Goal: Task Accomplishment & Management: Manage account settings

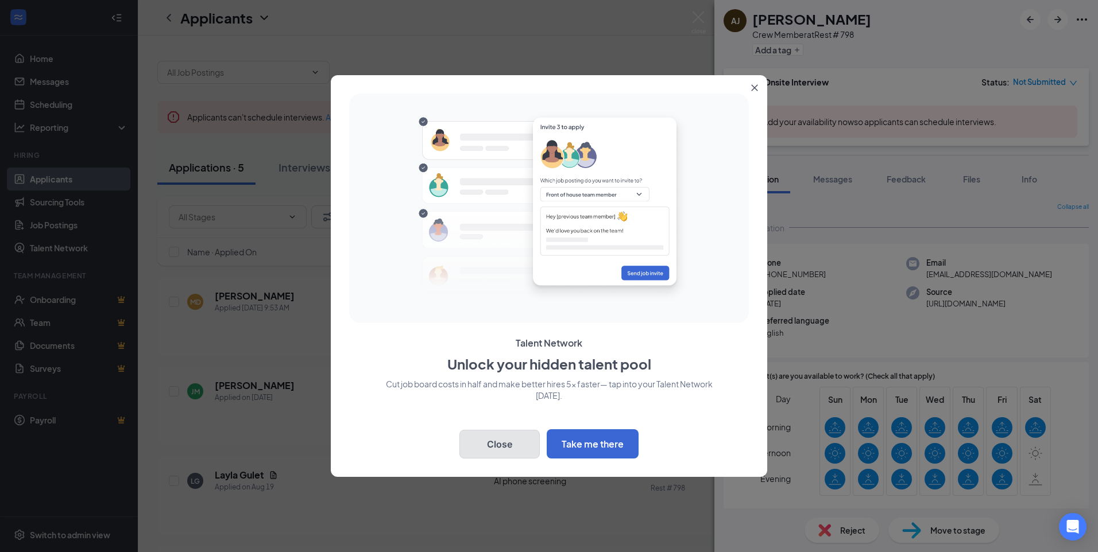
click at [488, 441] on button "Close" at bounding box center [499, 444] width 80 height 29
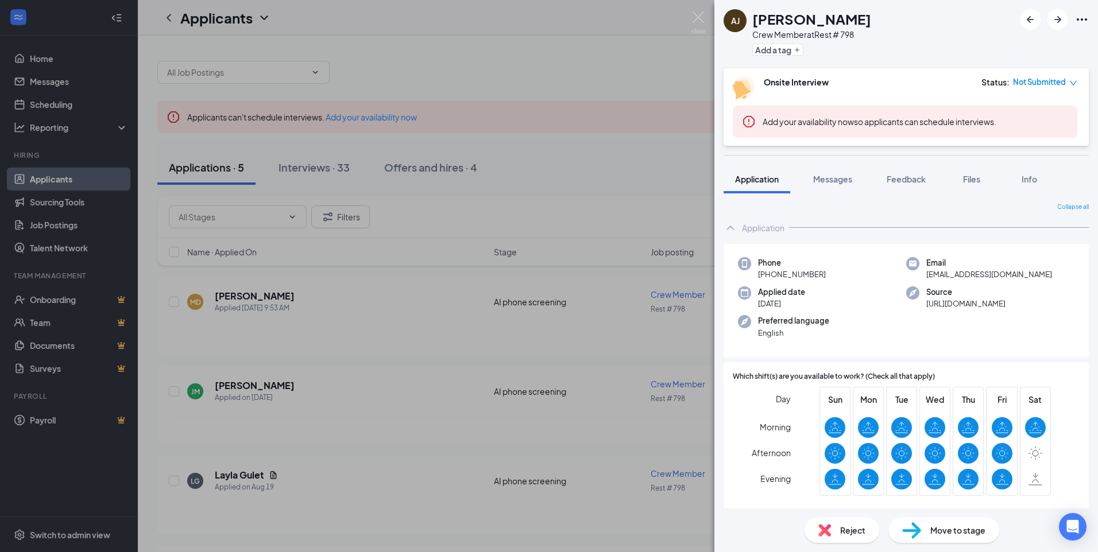
click at [663, 9] on div "[PERSON_NAME] [PERSON_NAME] Crew Member at Rest # 798 Add a tag Onsite Intervie…" at bounding box center [549, 276] width 1098 height 552
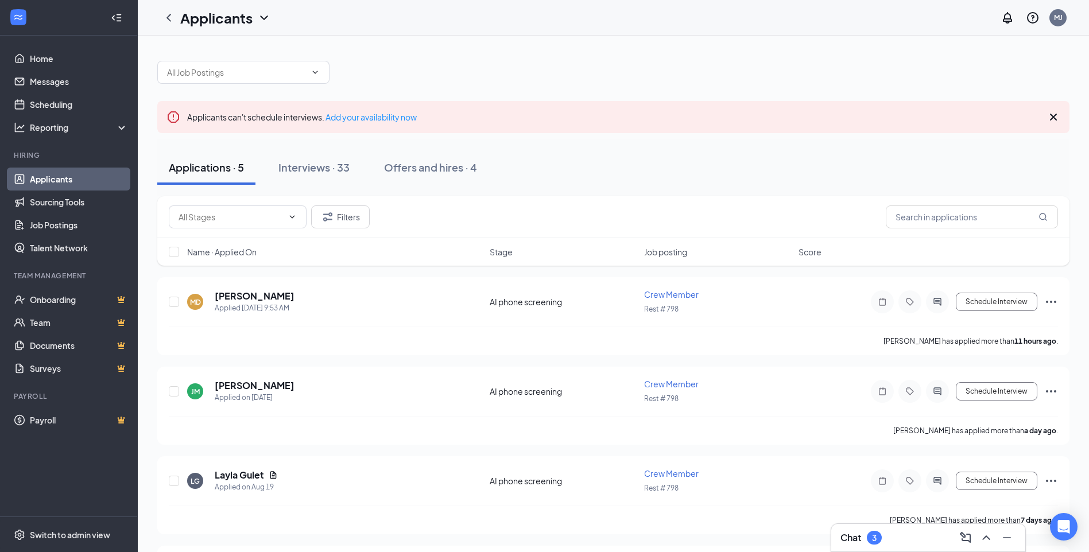
click at [863, 537] on div "Chat 3" at bounding box center [860, 538] width 41 height 14
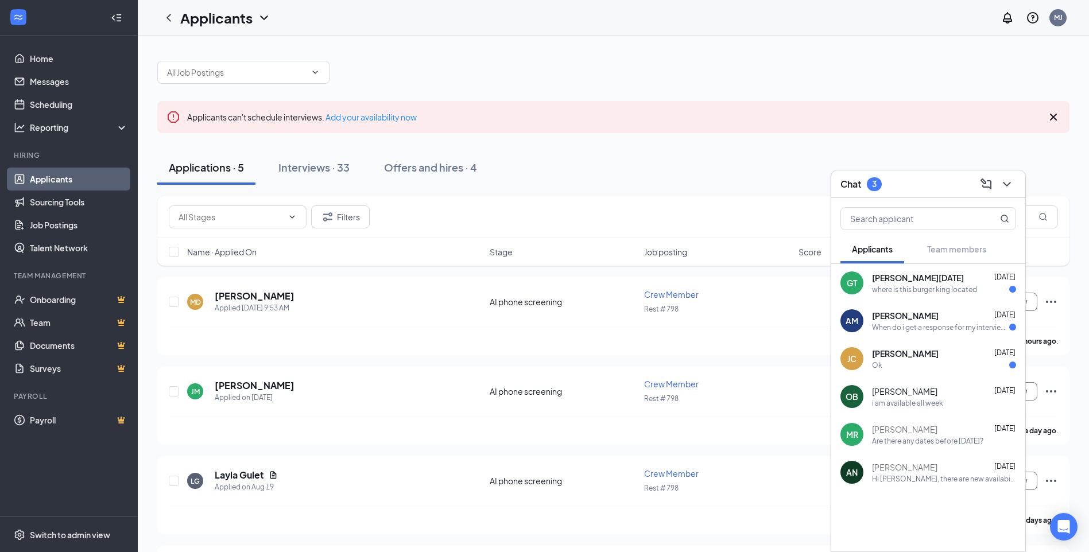
click at [939, 364] on div "Ok" at bounding box center [944, 366] width 144 height 10
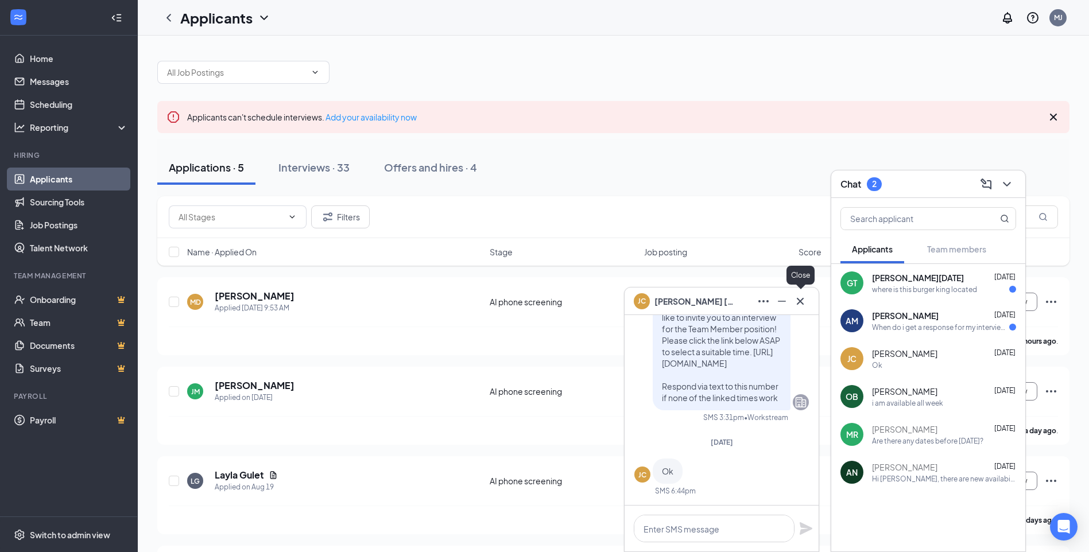
click at [800, 304] on icon "Cross" at bounding box center [800, 301] width 14 height 14
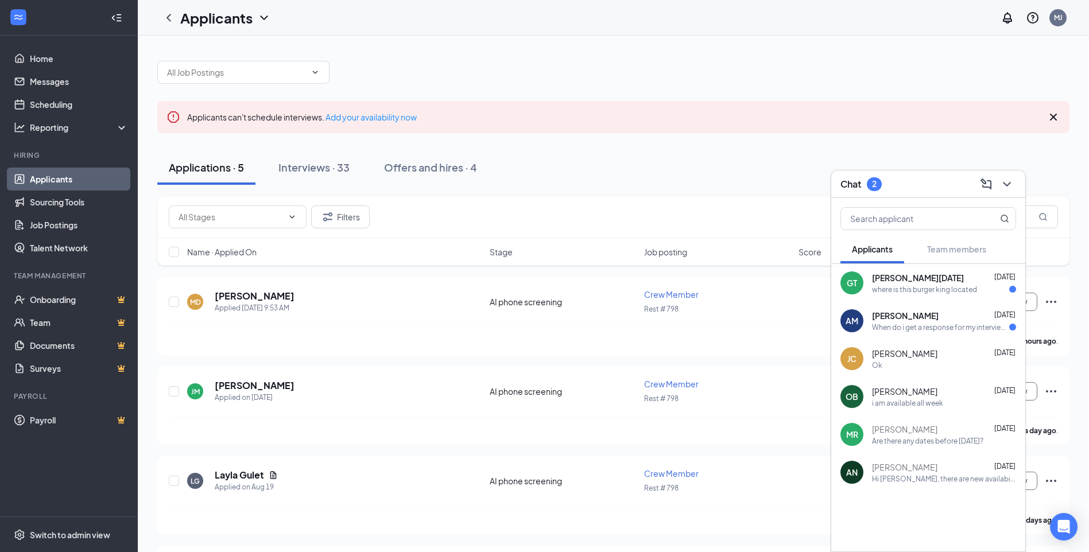
click at [909, 316] on span "[PERSON_NAME]" at bounding box center [905, 315] width 67 height 11
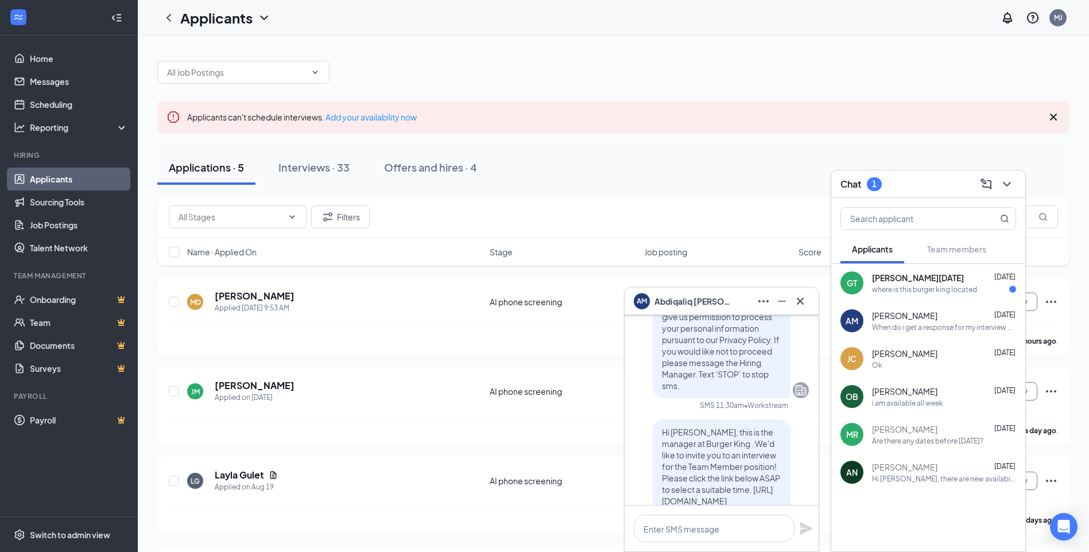
scroll to position [-96, 0]
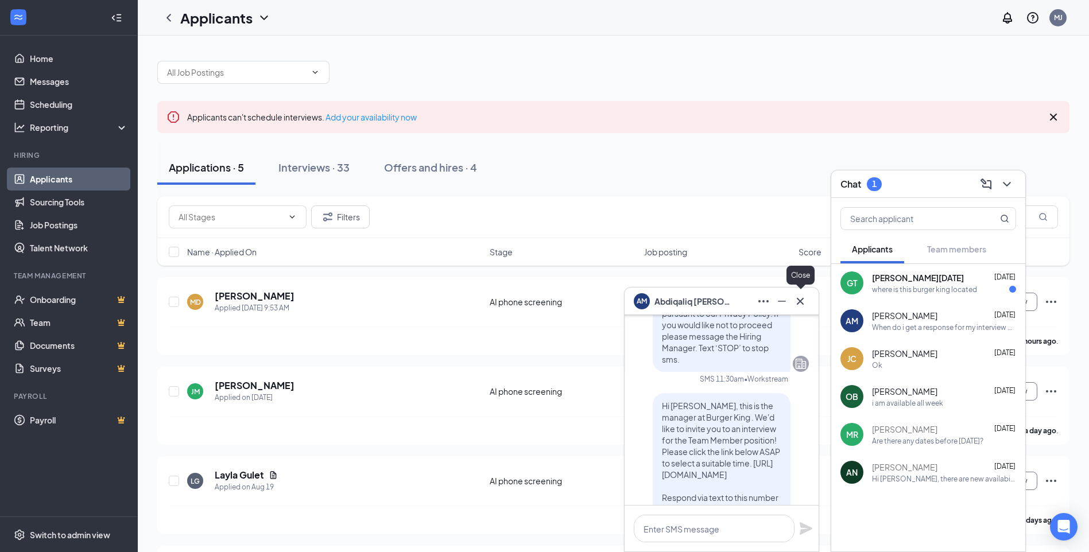
click at [801, 302] on icon "Cross" at bounding box center [800, 300] width 7 height 7
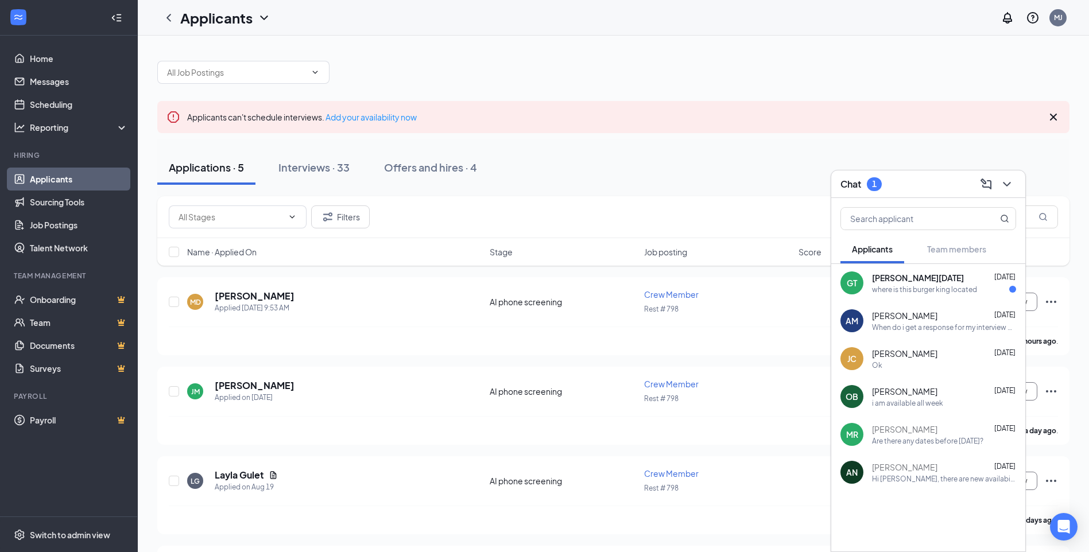
click at [896, 289] on div "where is this burger king located" at bounding box center [924, 290] width 105 height 10
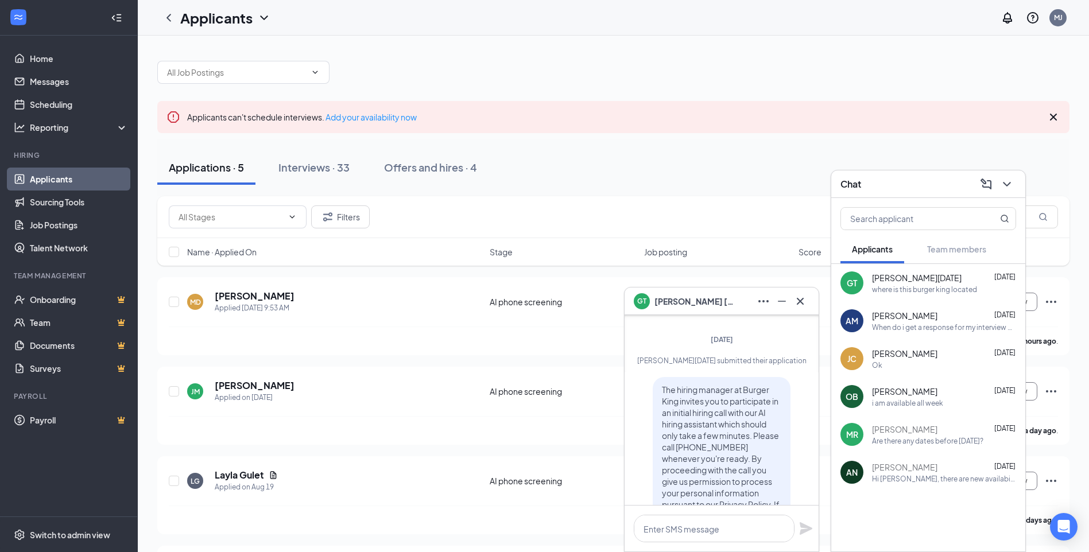
scroll to position [-450, 0]
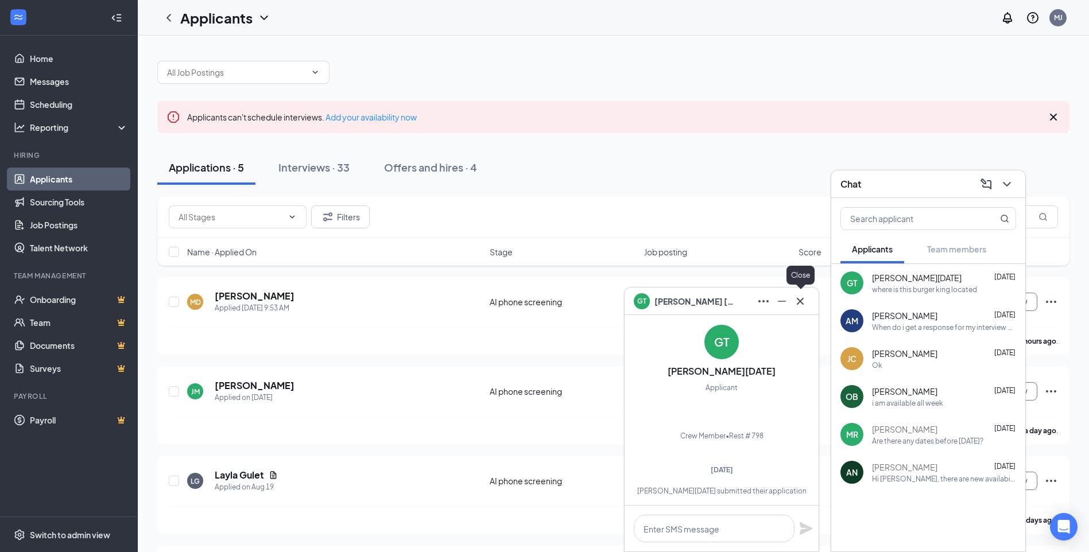
click at [800, 306] on icon "Cross" at bounding box center [800, 301] width 14 height 14
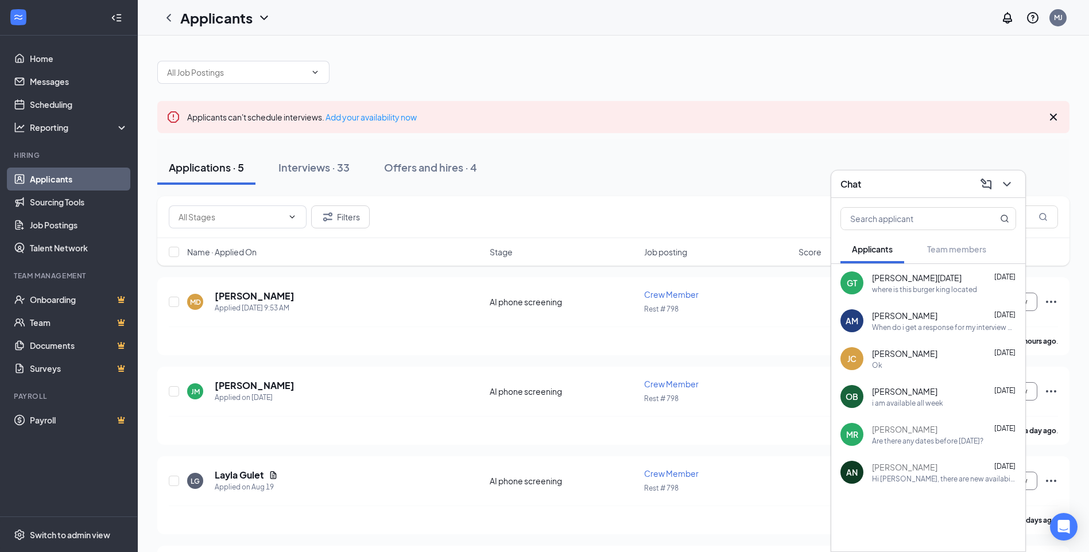
click at [853, 284] on div "GT" at bounding box center [852, 282] width 10 height 11
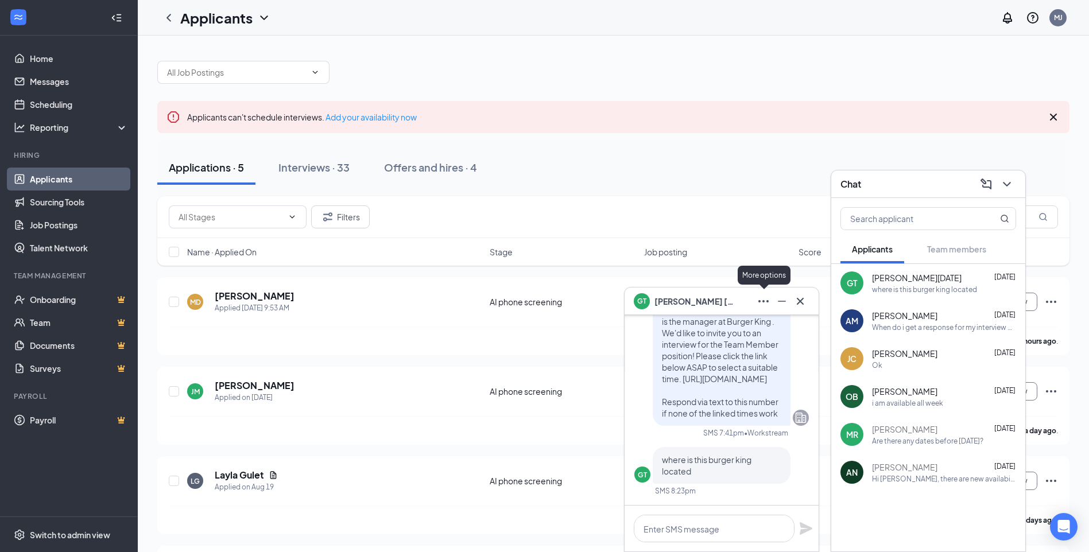
click at [765, 303] on icon "Ellipses" at bounding box center [764, 301] width 14 height 14
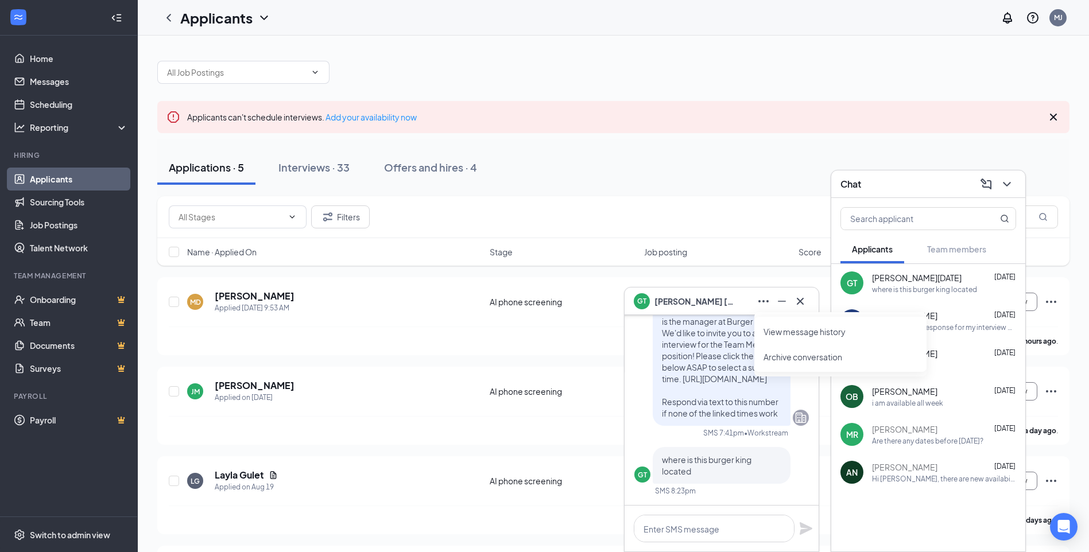
click at [780, 362] on button "Archive conversation" at bounding box center [802, 356] width 79 height 11
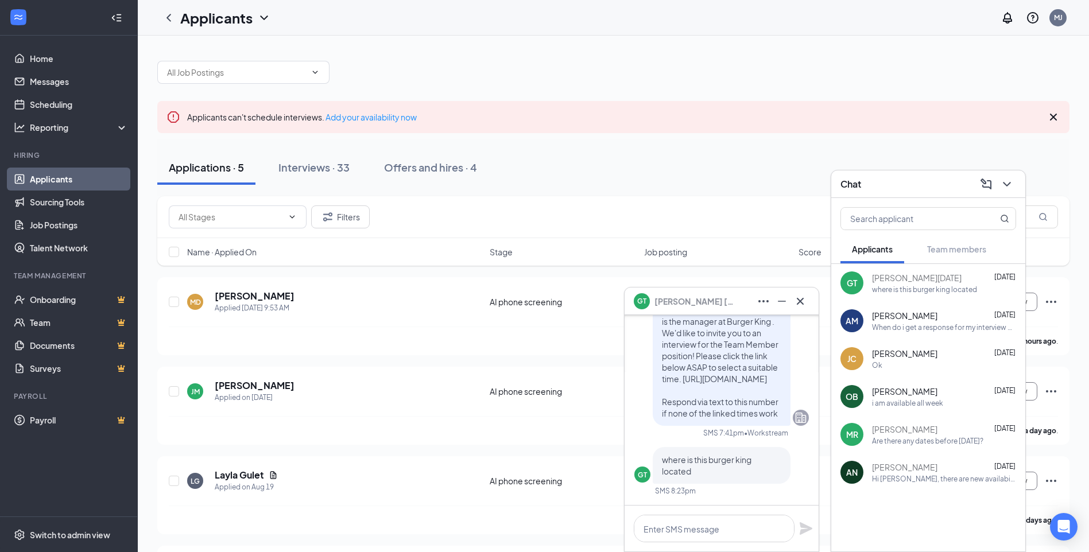
click at [882, 320] on span "[PERSON_NAME]" at bounding box center [904, 315] width 65 height 11
click at [757, 299] on icon "Ellipses" at bounding box center [764, 301] width 14 height 14
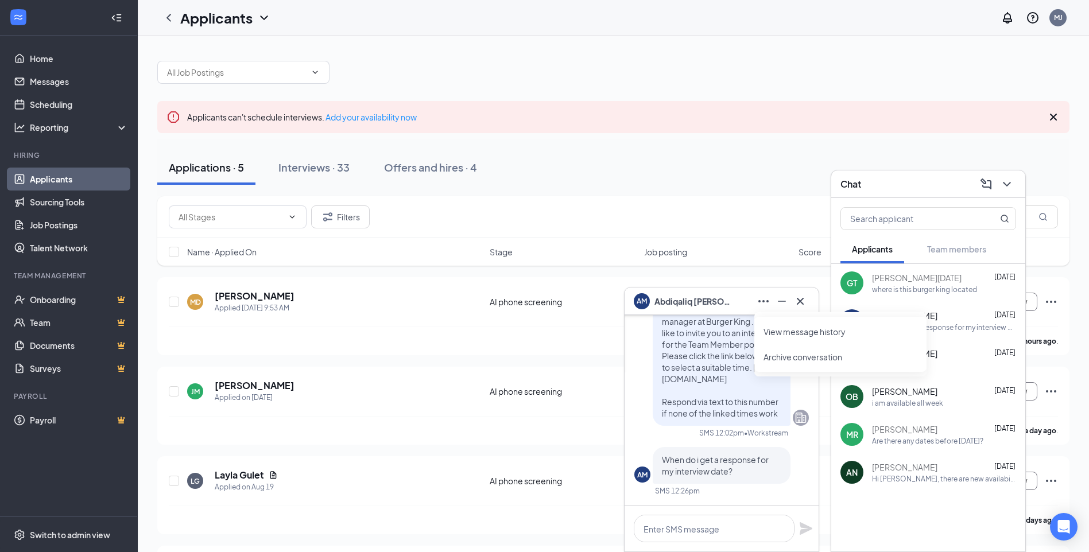
click at [772, 357] on button "Archive conversation" at bounding box center [802, 356] width 79 height 11
click at [779, 190] on div "Applications · 5 Interviews · 33 Offers and hires · 4" at bounding box center [613, 167] width 912 height 57
click at [854, 192] on div "Chat" at bounding box center [928, 184] width 176 height 18
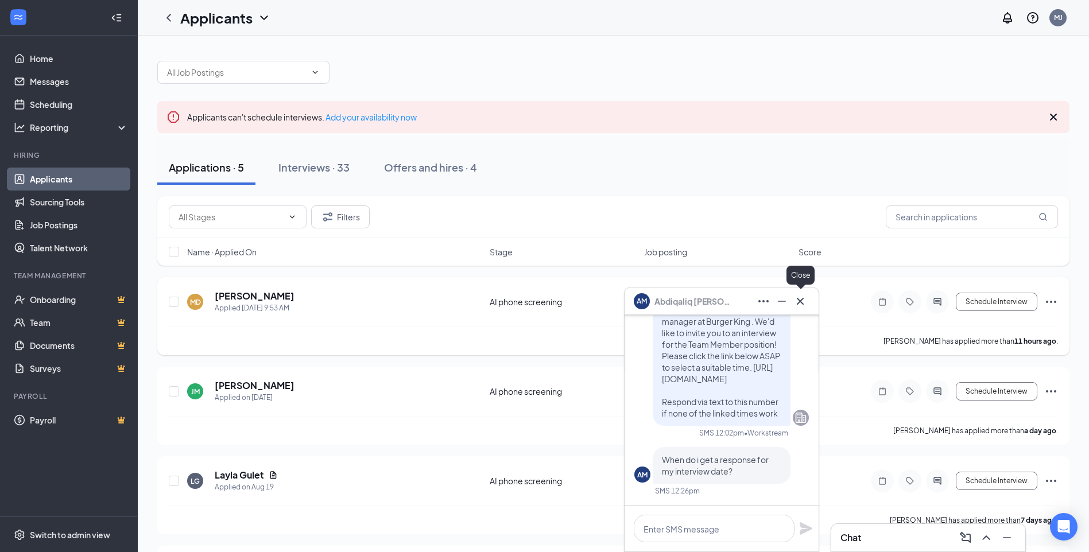
click at [795, 301] on icon "Cross" at bounding box center [800, 301] width 14 height 14
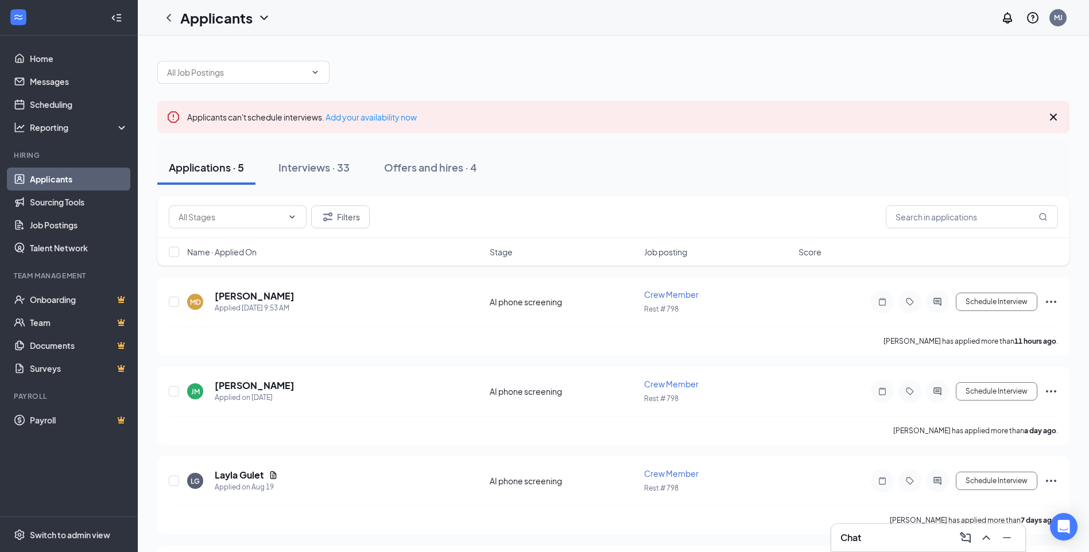
click at [854, 538] on h3 "Chat" at bounding box center [850, 538] width 21 height 13
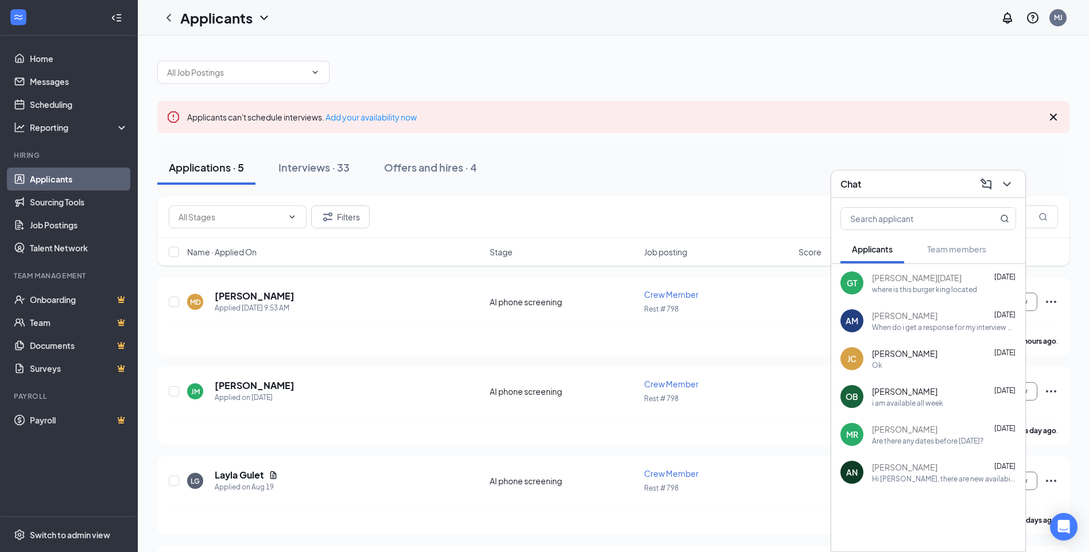
click at [763, 166] on div "Applications · 5 Interviews · 33 Offers and hires · 4" at bounding box center [613, 167] width 912 height 34
click at [1008, 187] on icon "ChevronDown" at bounding box center [1007, 184] width 14 height 14
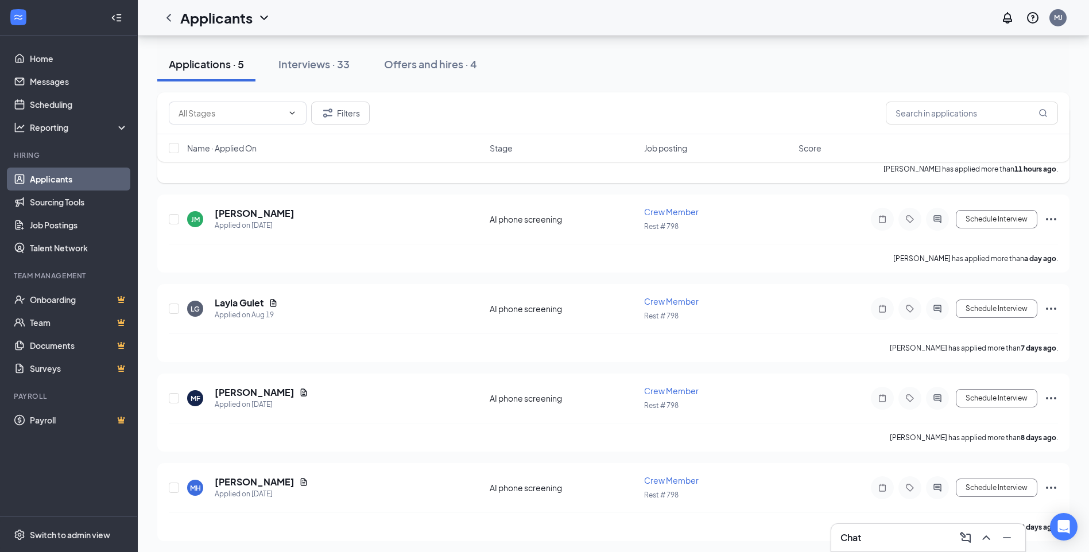
scroll to position [175, 0]
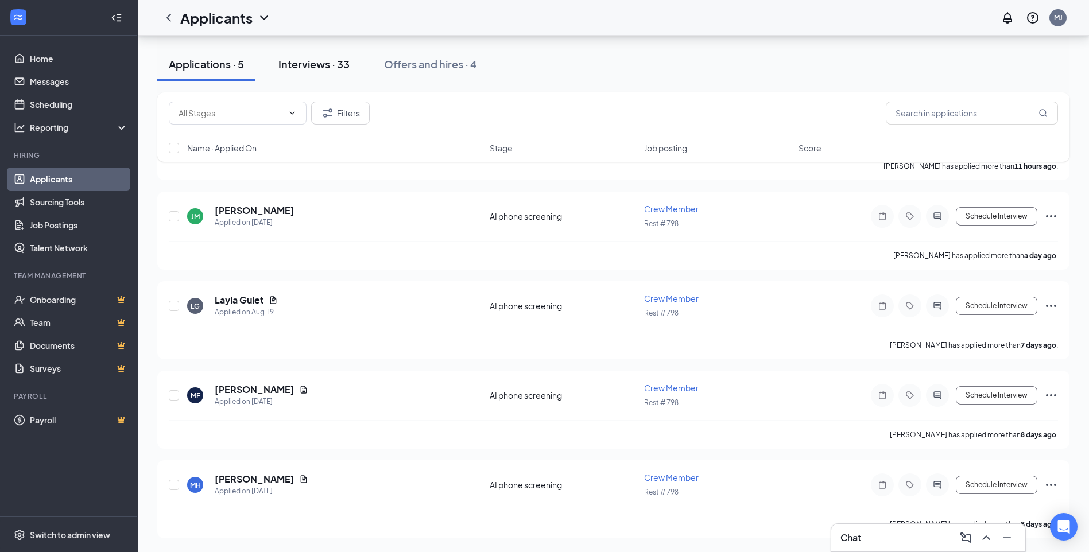
click at [297, 61] on div "Interviews · 33" at bounding box center [313, 64] width 71 height 14
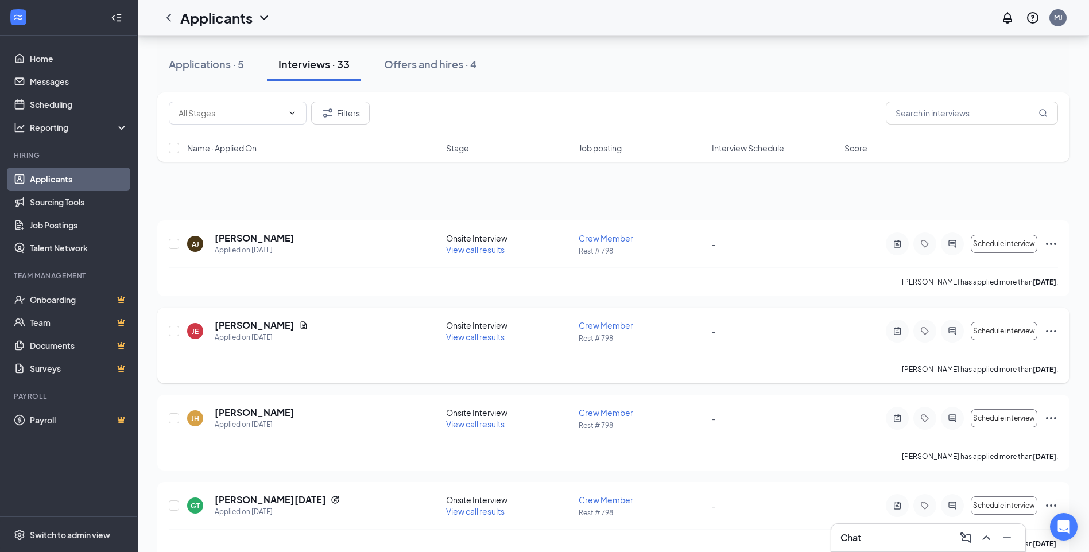
scroll to position [230, 0]
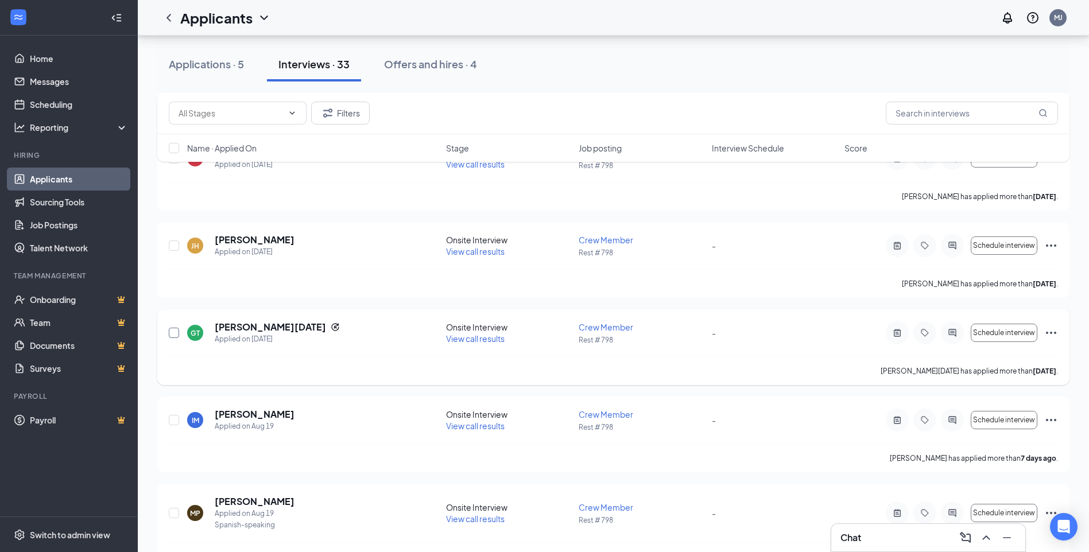
click at [175, 331] on input "checkbox" at bounding box center [174, 333] width 10 height 10
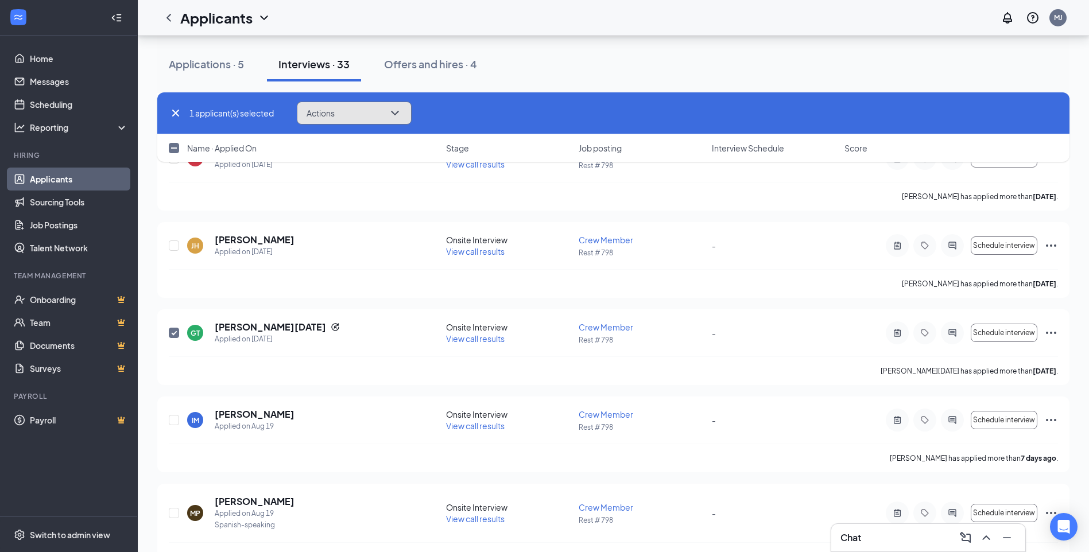
click at [400, 114] on icon "ChevronDown" at bounding box center [395, 113] width 14 height 14
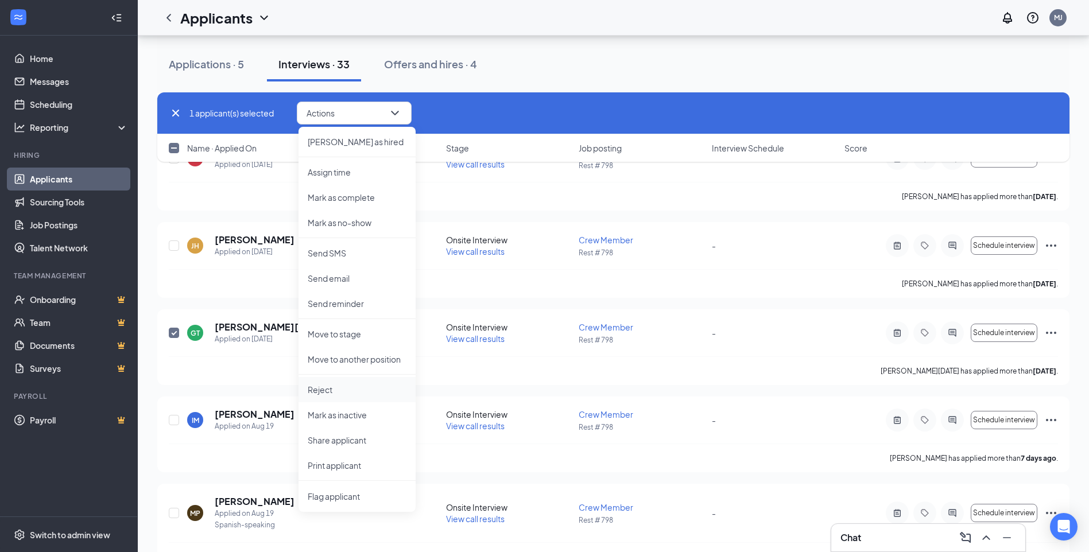
click at [342, 395] on p "Reject" at bounding box center [357, 389] width 99 height 11
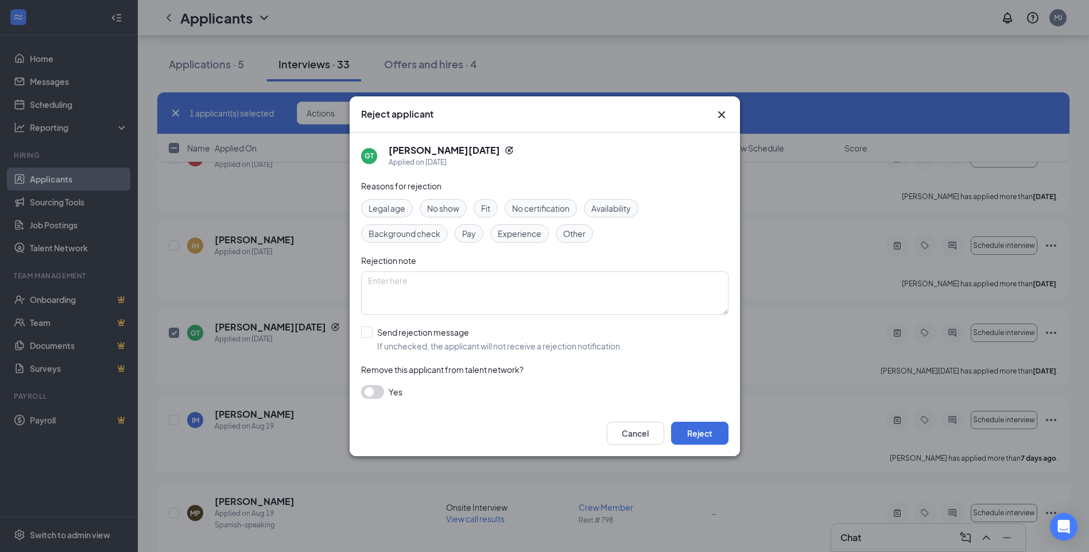
click at [374, 393] on button "button" at bounding box center [372, 392] width 23 height 14
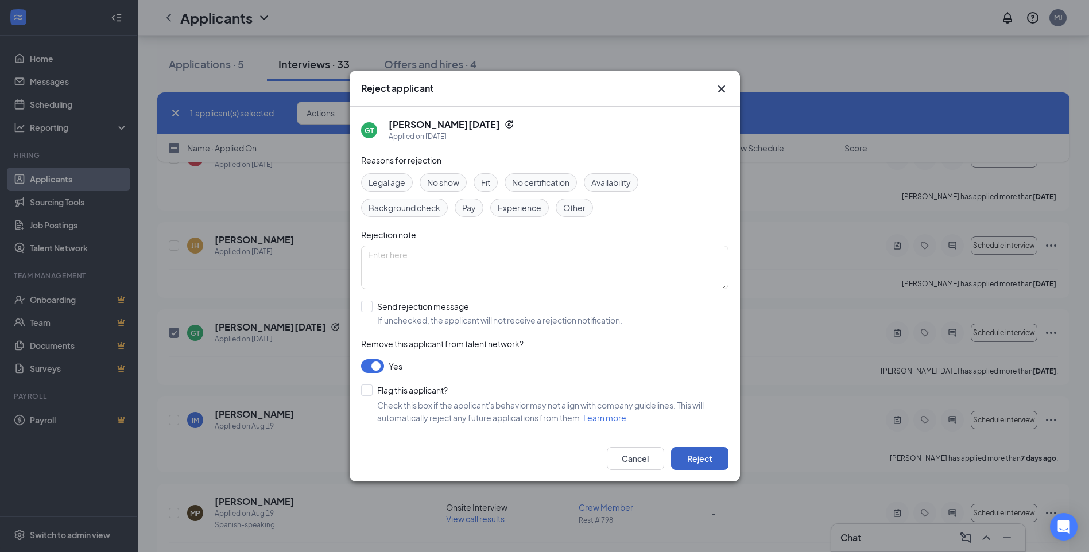
click at [708, 461] on button "Reject" at bounding box center [699, 458] width 57 height 23
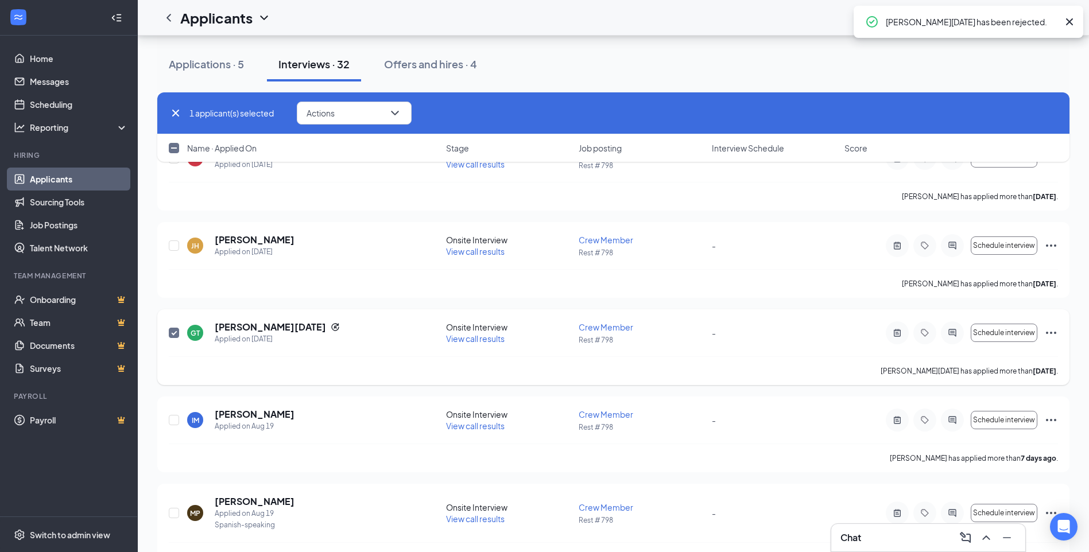
checkbox input "false"
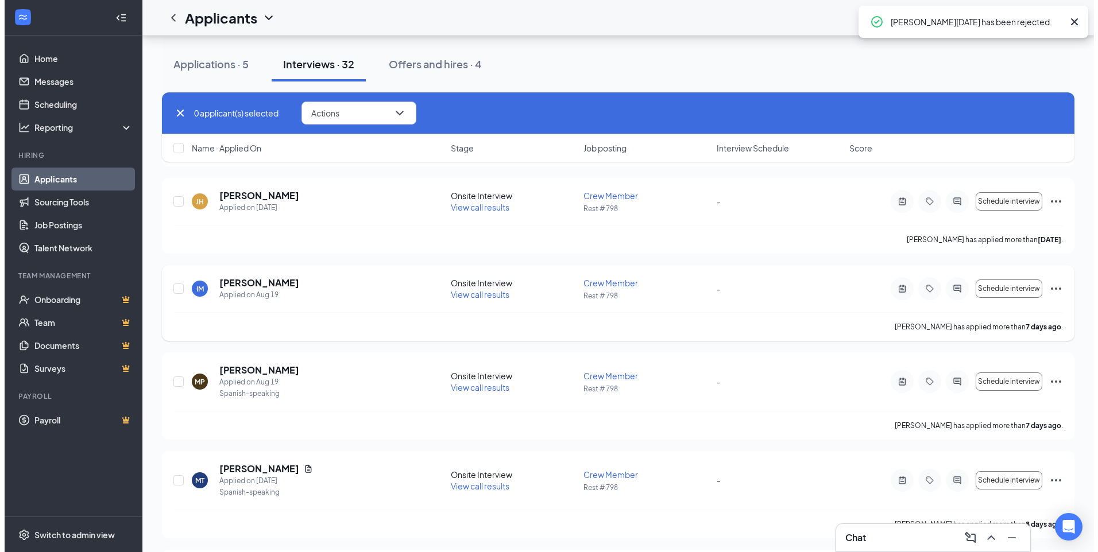
scroll to position [287, 0]
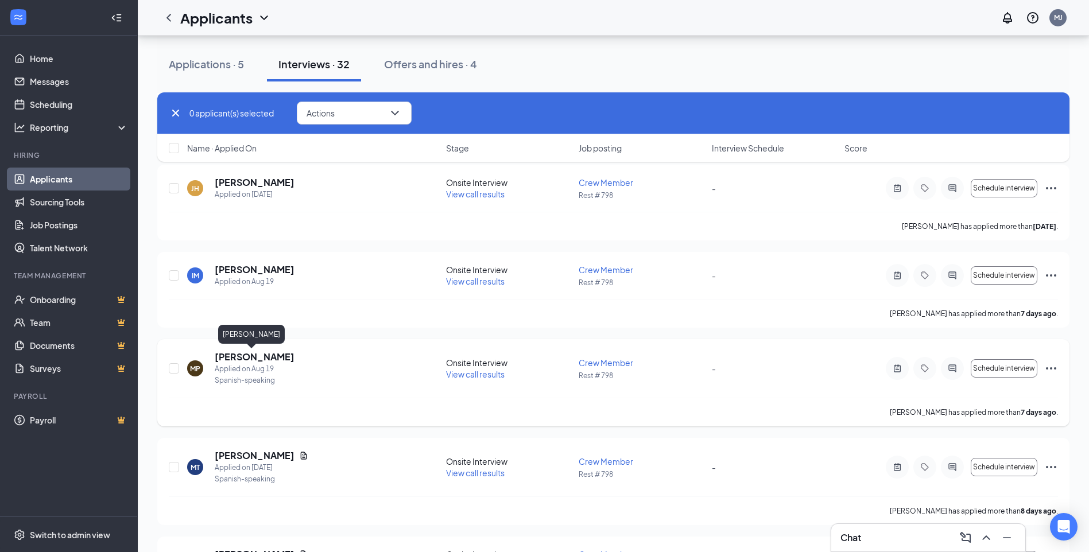
click at [236, 358] on h5 "[PERSON_NAME]" at bounding box center [255, 357] width 80 height 13
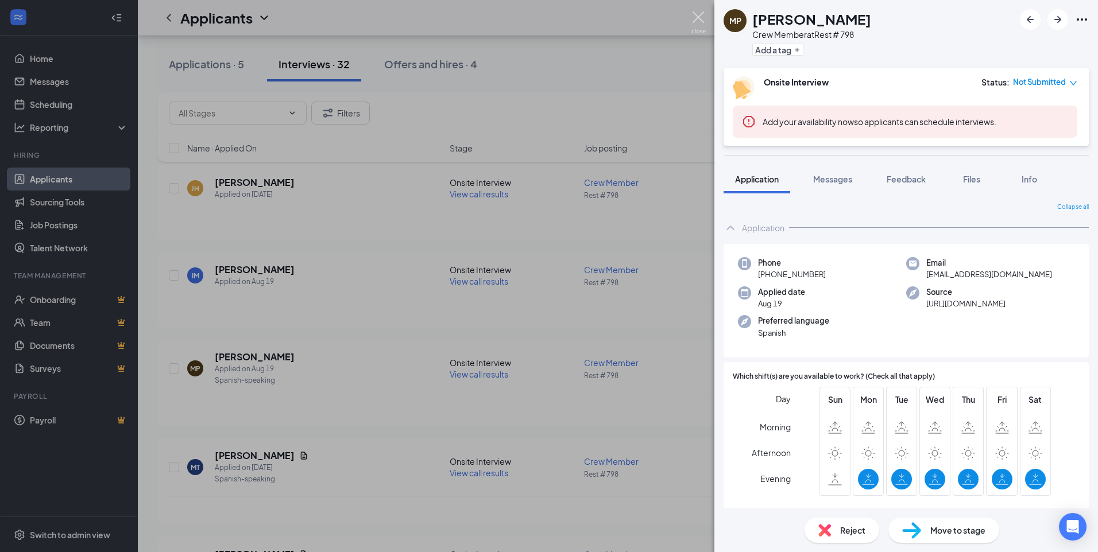
click at [693, 21] on img at bounding box center [698, 22] width 14 height 22
